Goal: Transaction & Acquisition: Purchase product/service

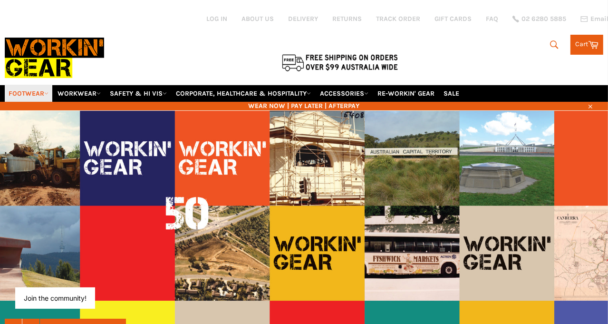
click at [36, 85] on link "FOOTWEAR" at bounding box center [29, 93] width 48 height 17
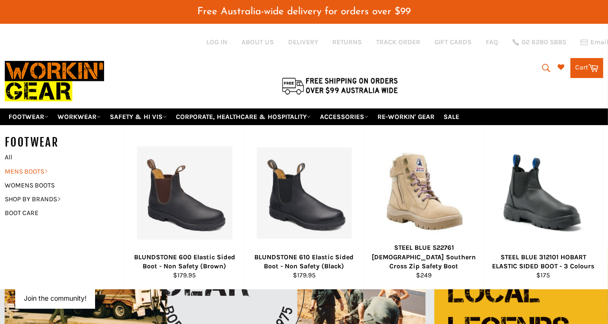
click at [37, 164] on link "MENS BOOTS" at bounding box center [57, 171] width 115 height 14
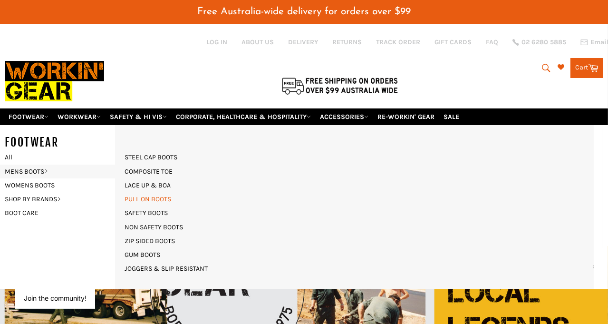
click at [153, 192] on link "PULL ON BOOTS" at bounding box center [148, 199] width 56 height 14
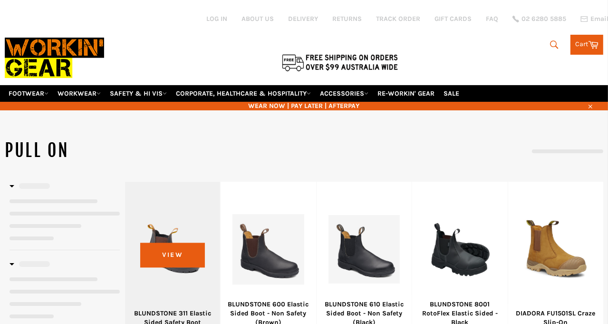
select select "**********"
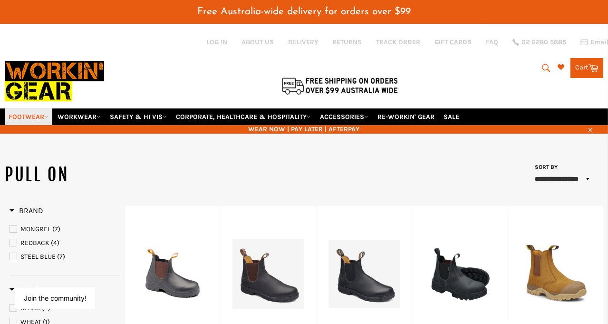
click at [43, 108] on link "FOOTWEAR" at bounding box center [29, 116] width 48 height 17
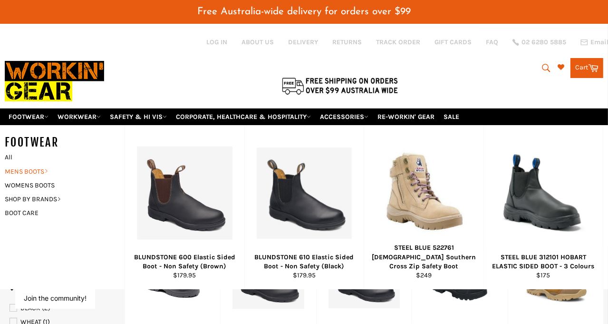
click at [38, 164] on link "MENS BOOTS" at bounding box center [57, 171] width 115 height 14
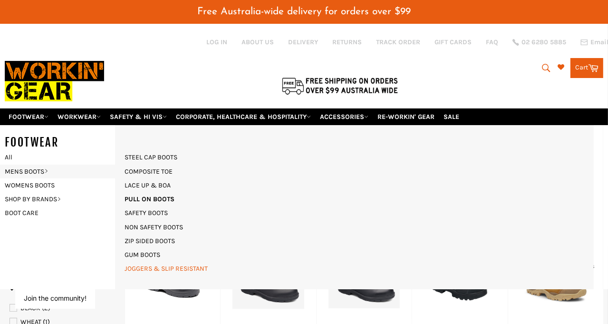
click at [158, 261] on link "JOGGERS & SLIP RESISTANT" at bounding box center [166, 268] width 93 height 14
